Goal: Information Seeking & Learning: Understand process/instructions

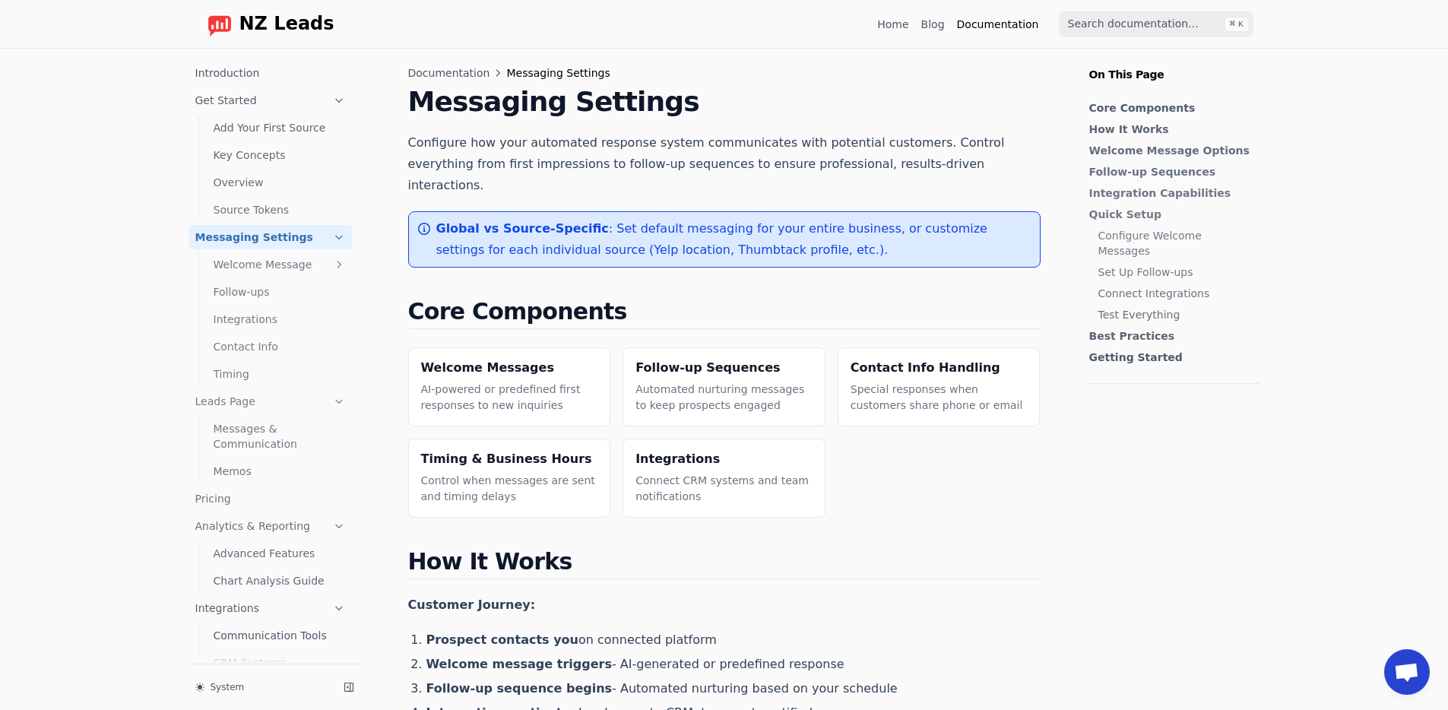
click at [290, 104] on link "Get Started" at bounding box center [270, 100] width 163 height 24
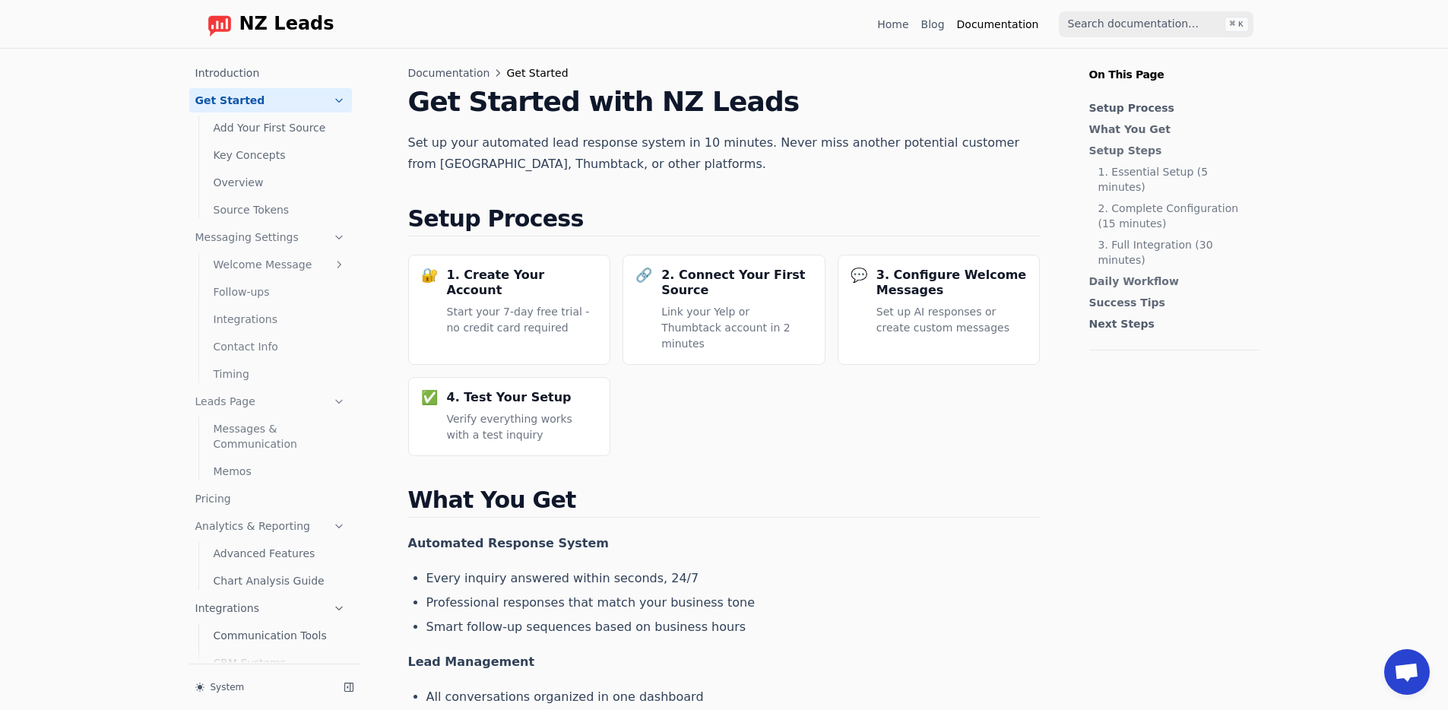
click at [286, 126] on link "Add Your First Source" at bounding box center [279, 128] width 144 height 24
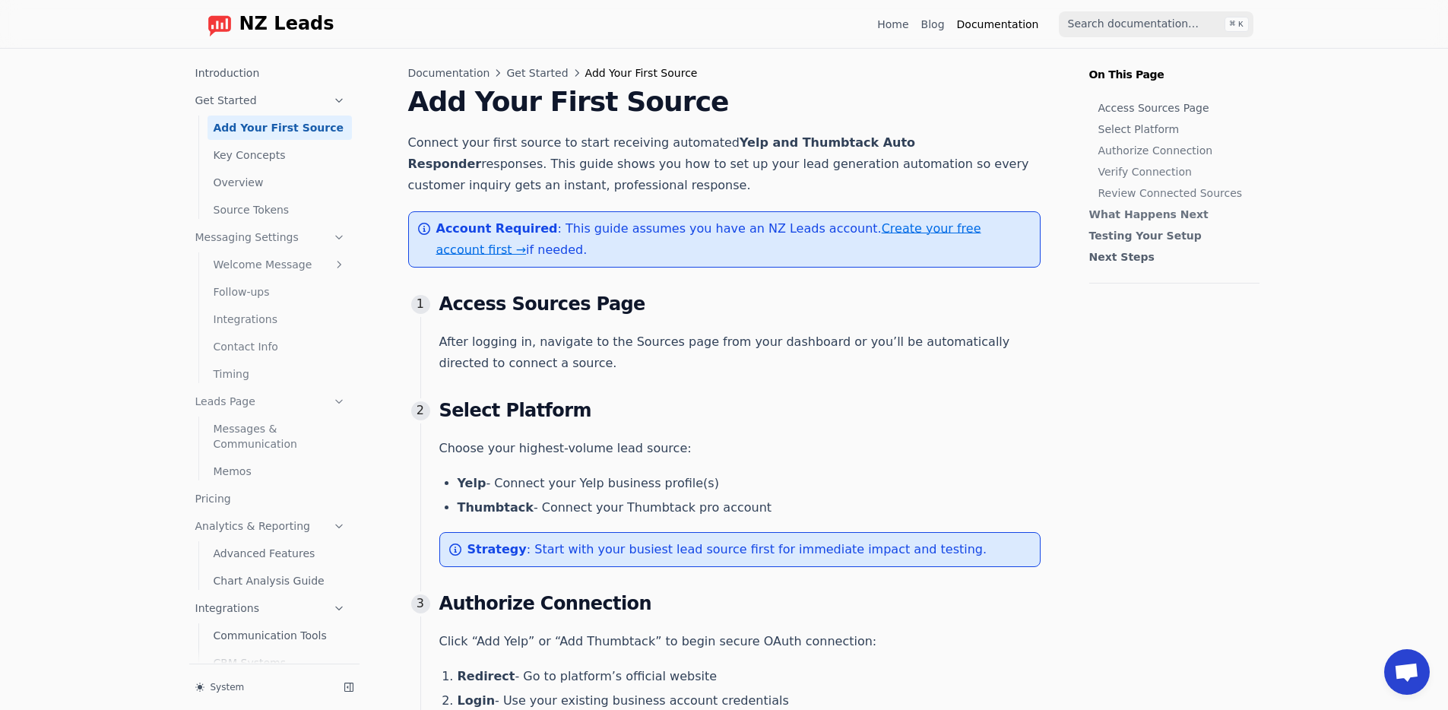
click at [281, 109] on link "Get Started" at bounding box center [270, 100] width 163 height 24
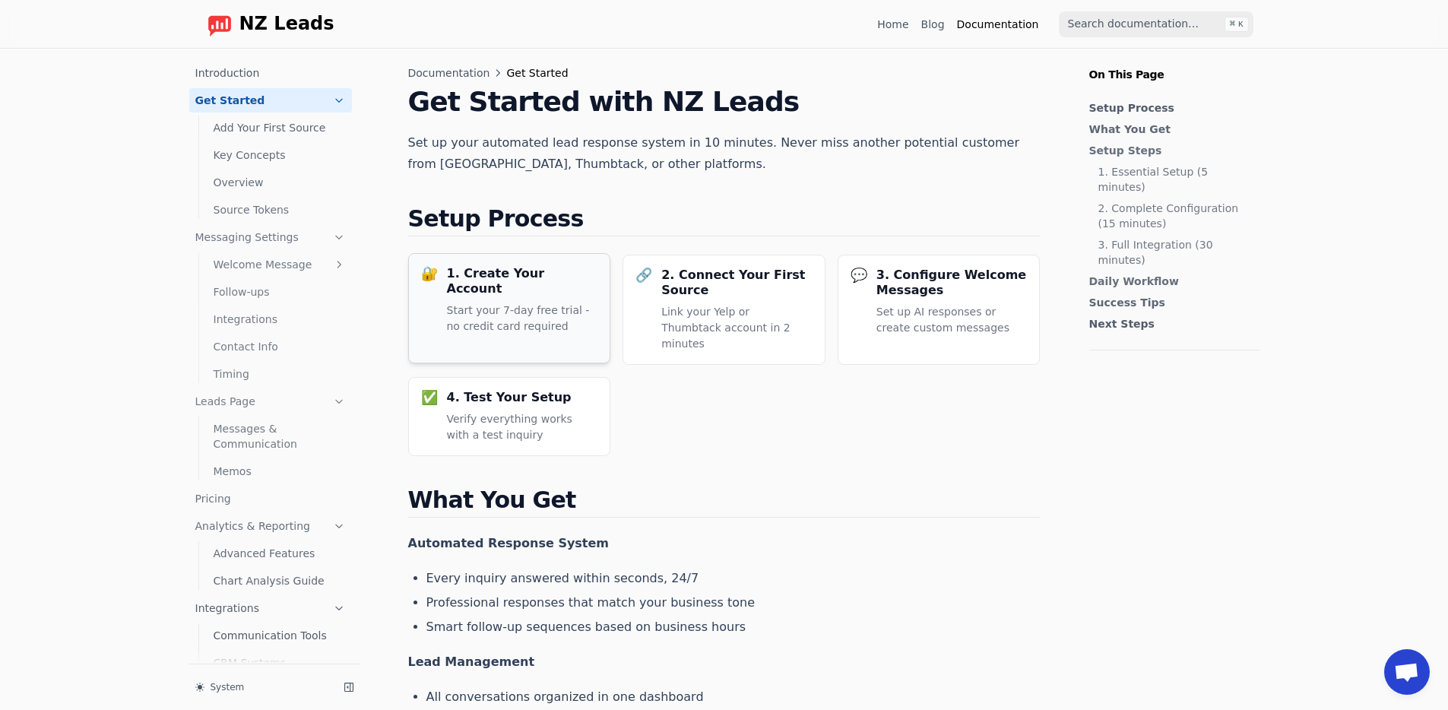
click at [473, 303] on p "Start your 7-day free trial - no credit card required" at bounding box center [522, 319] width 151 height 32
click at [293, 154] on link "Key Concepts" at bounding box center [279, 155] width 144 height 24
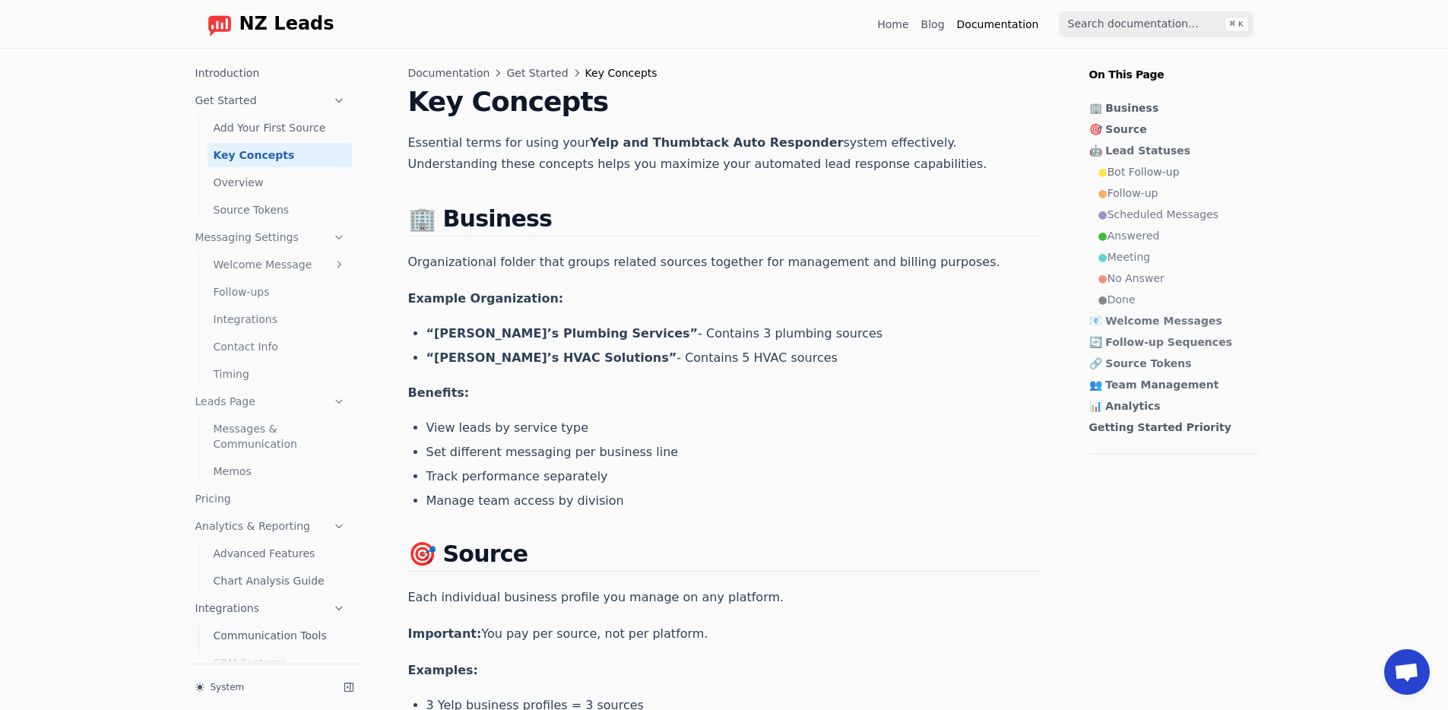
click at [262, 192] on link "Overview" at bounding box center [279, 182] width 144 height 24
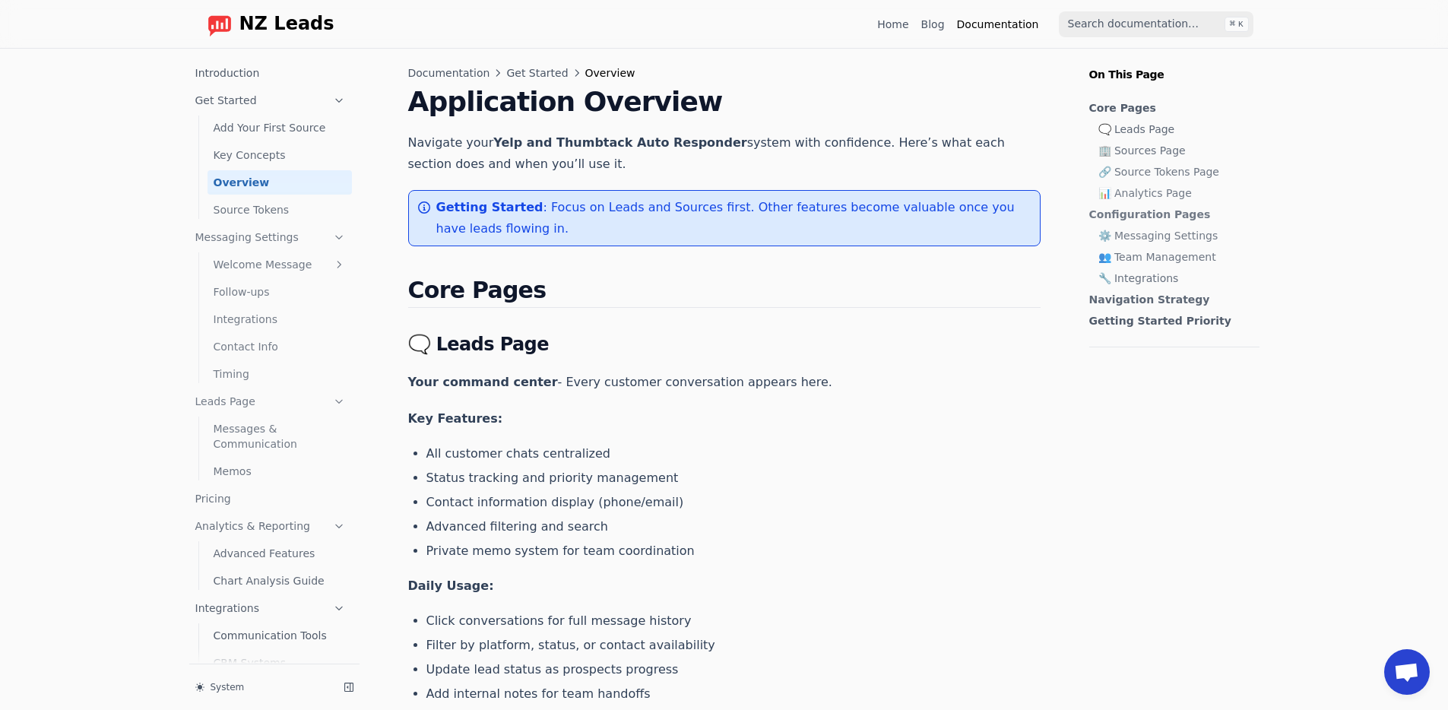
drag, startPoint x: 675, startPoint y: 299, endPoint x: 668, endPoint y: 285, distance: 15.3
click at [675, 299] on h2 "Core Pages" at bounding box center [724, 292] width 632 height 31
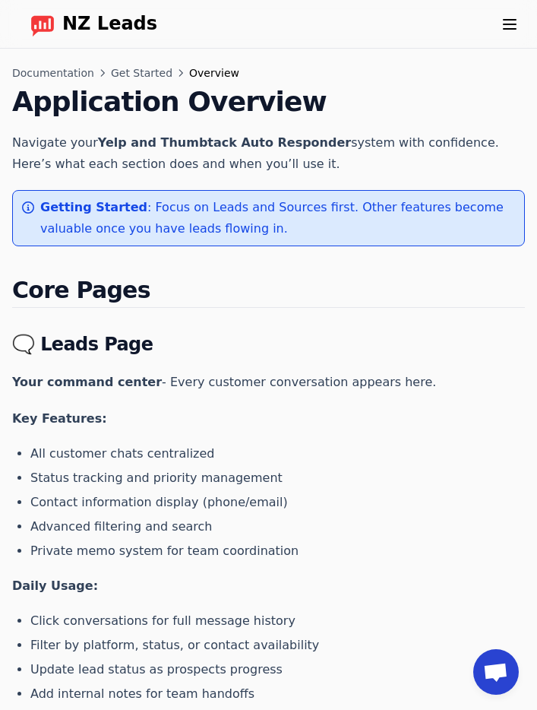
click at [401, 169] on p "Navigate your Yelp and Thumbtack Auto Responder system with confidence. Here’s …" at bounding box center [268, 153] width 513 height 43
click at [84, 23] on span "NZ Leads" at bounding box center [109, 24] width 95 height 21
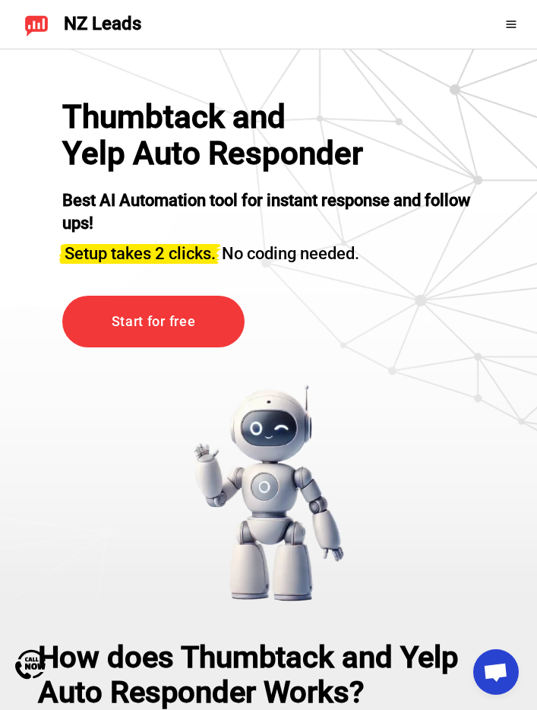
click at [327, 363] on div "Thumbtack and Yelp Auto Responder Best AI Automation tool for instant response …" at bounding box center [268, 350] width 489 height 503
